Goal: Understand process/instructions: Learn about a topic

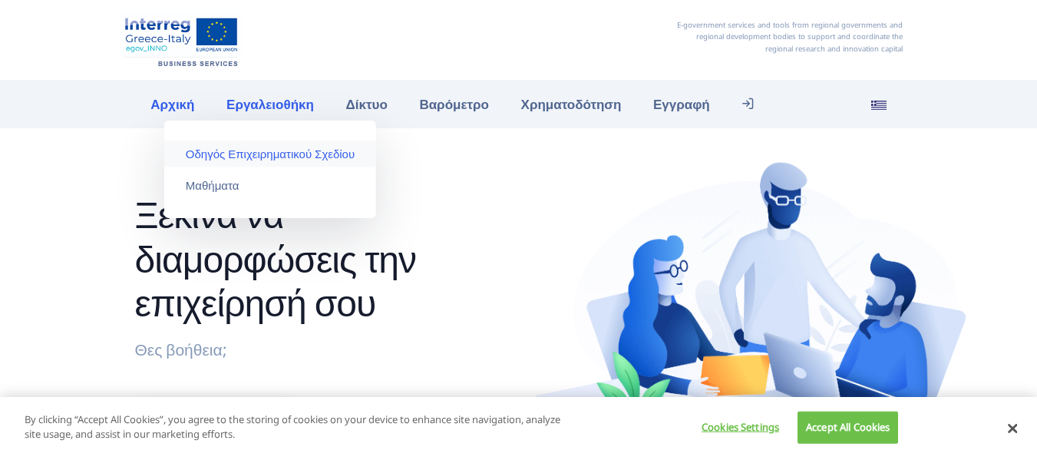
click at [310, 157] on link "Οδηγός Επιχειρηματικού Σχεδίου" at bounding box center [270, 154] width 212 height 26
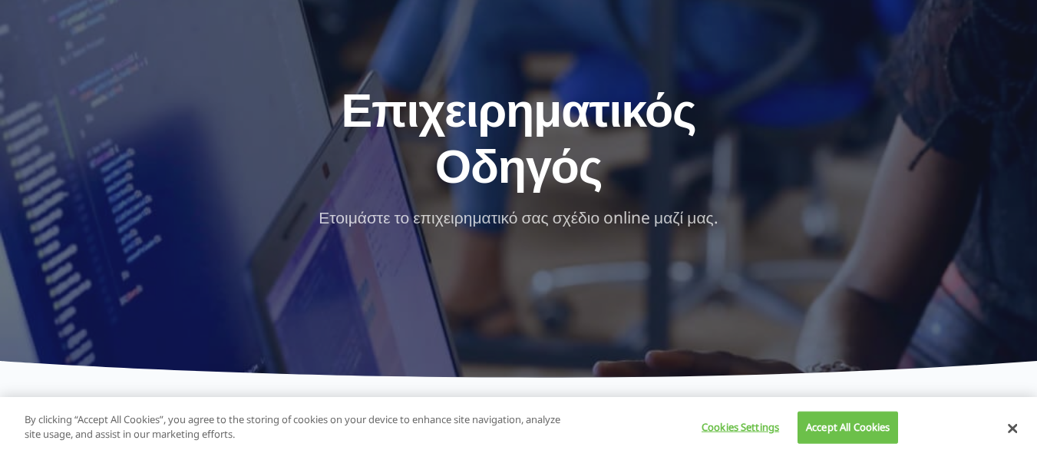
scroll to position [230, 0]
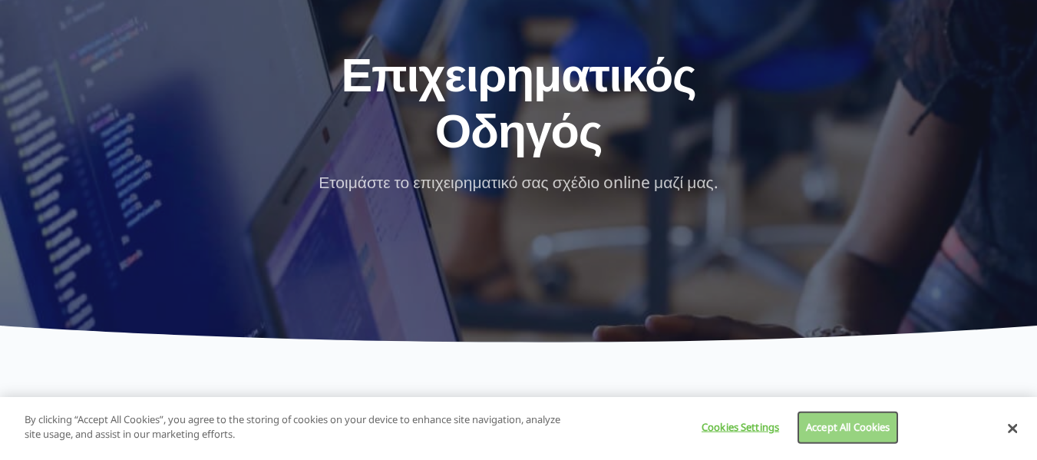
click at [848, 434] on button "Accept All Cookies" at bounding box center [848, 428] width 101 height 32
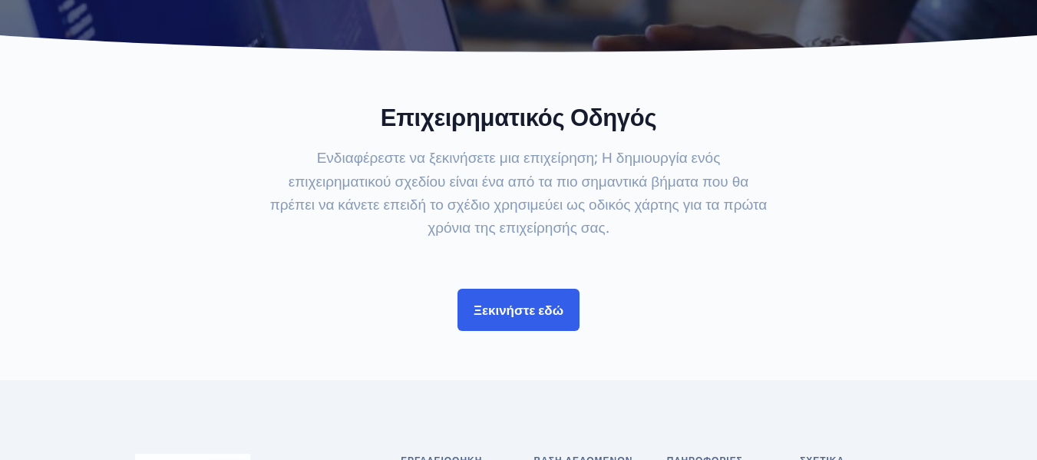
scroll to position [537, 0]
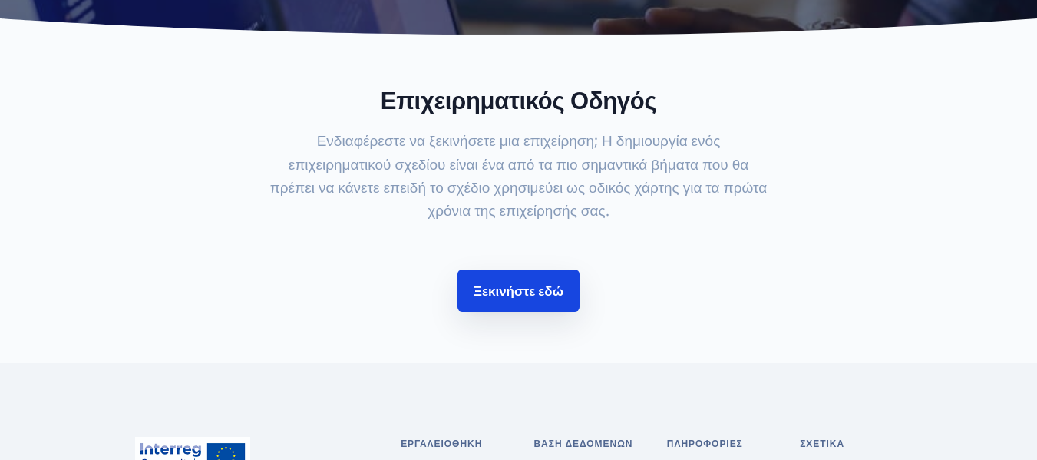
click at [527, 286] on link "Ξεκινήστε εδώ" at bounding box center [519, 291] width 122 height 42
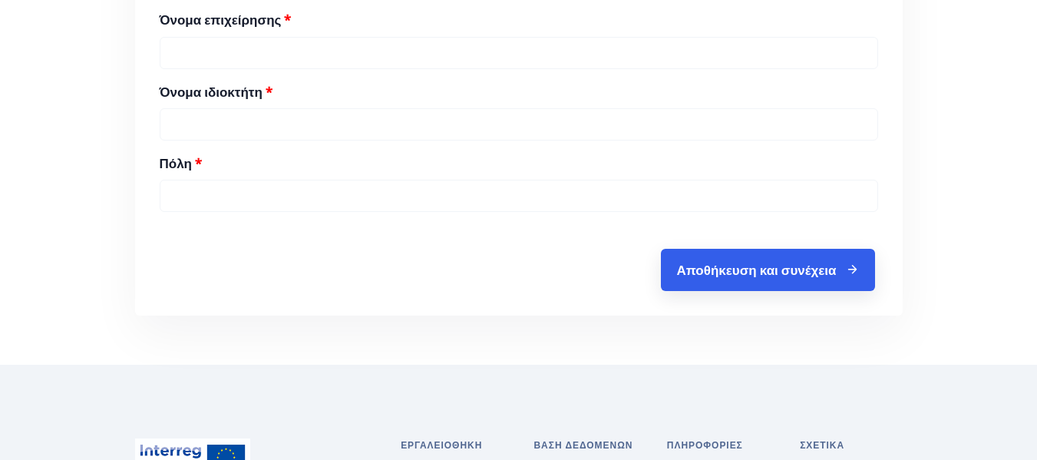
scroll to position [845, 0]
